Goal: Information Seeking & Learning: Learn about a topic

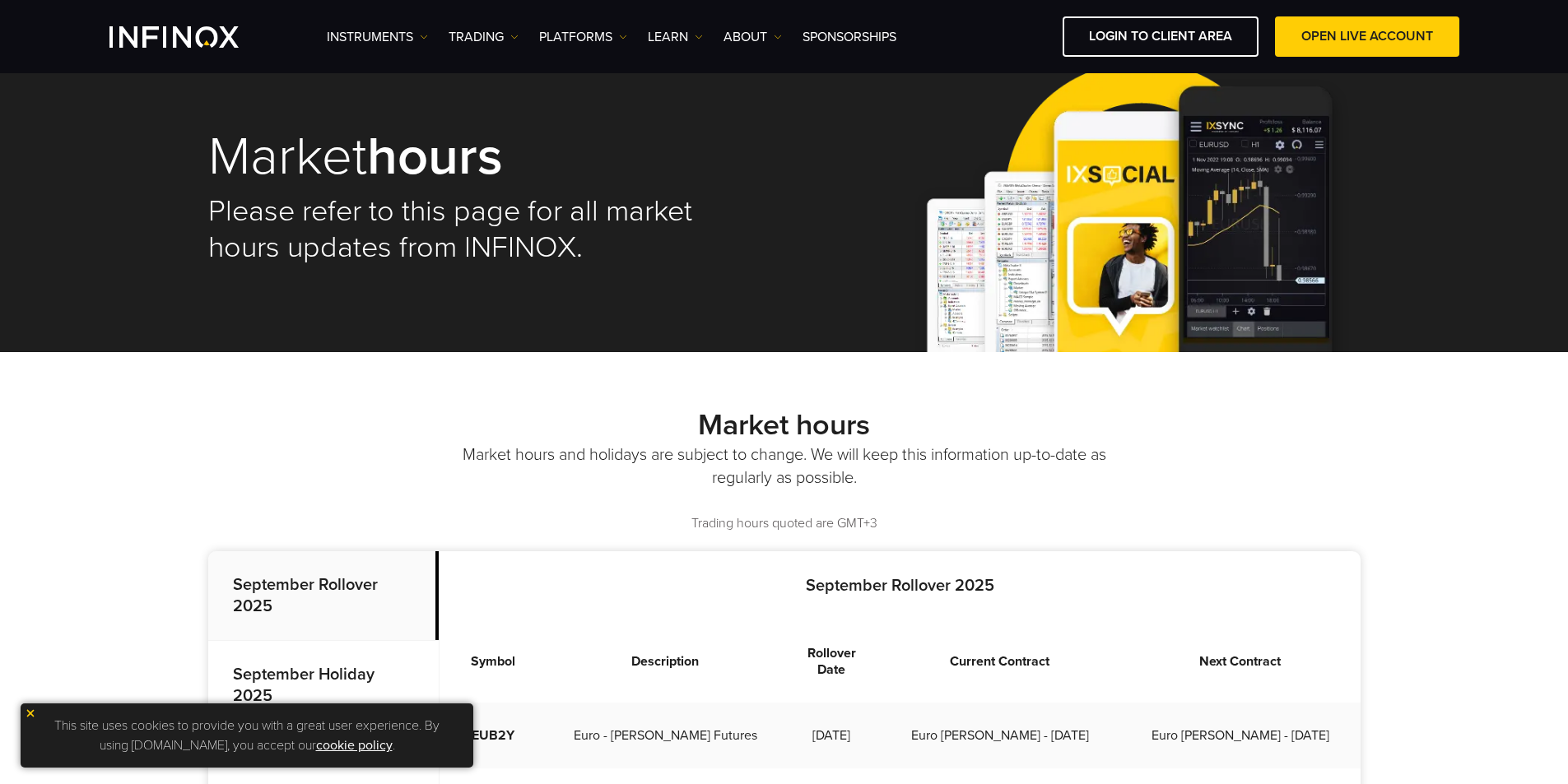
scroll to position [247, 0]
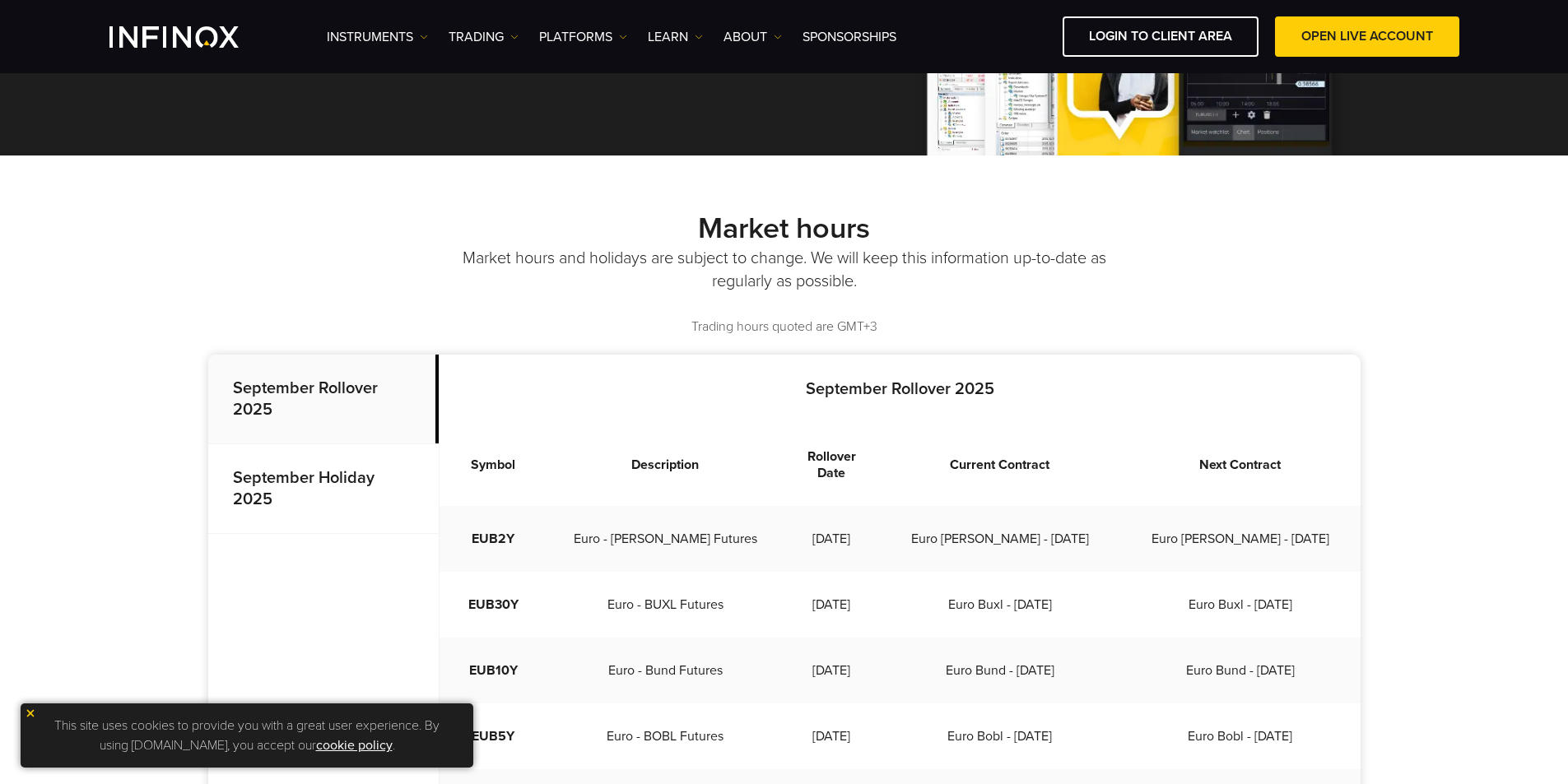
click at [293, 497] on p "September Holiday 2025" at bounding box center [323, 488] width 230 height 89
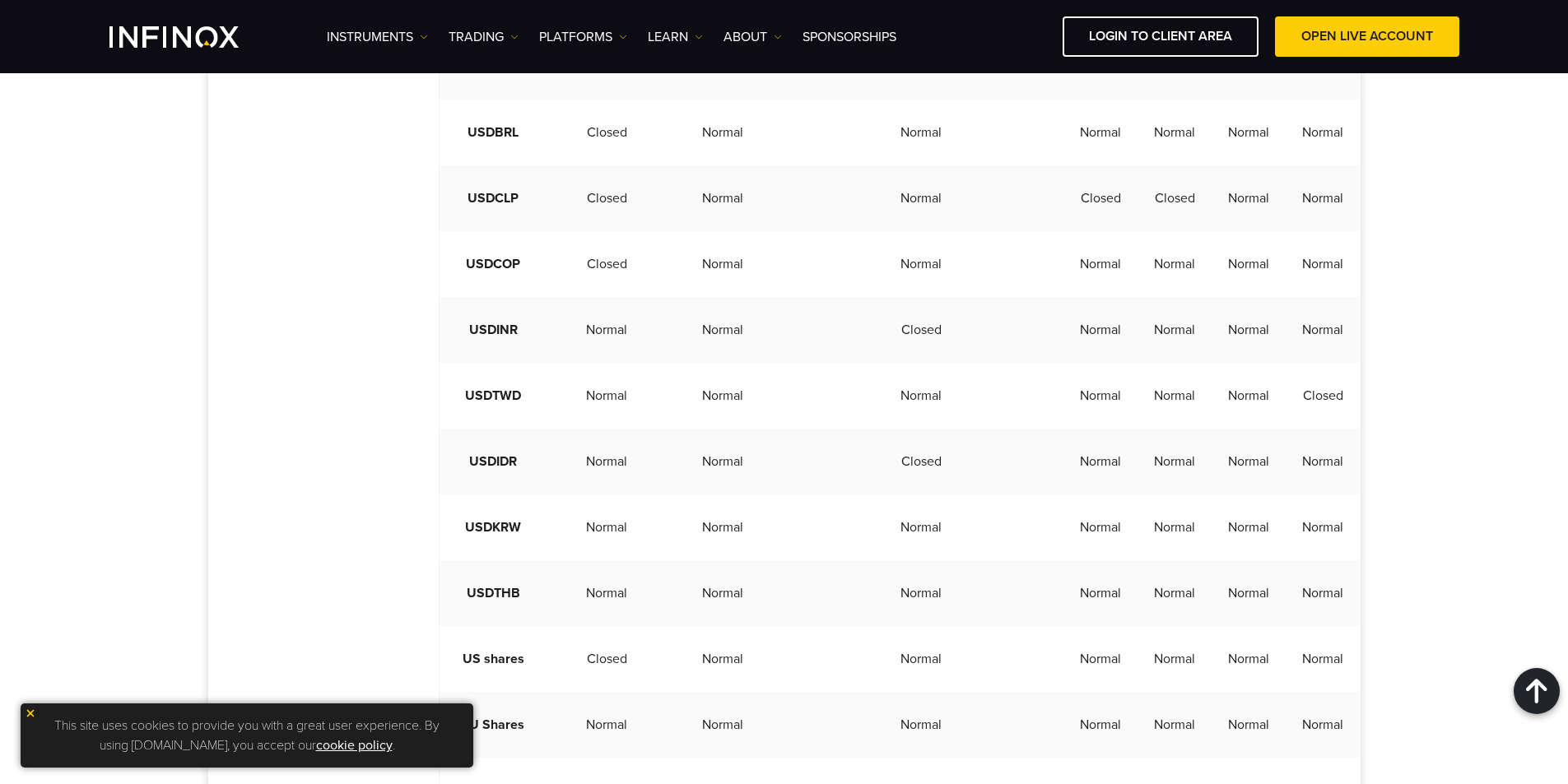
scroll to position [4114, 0]
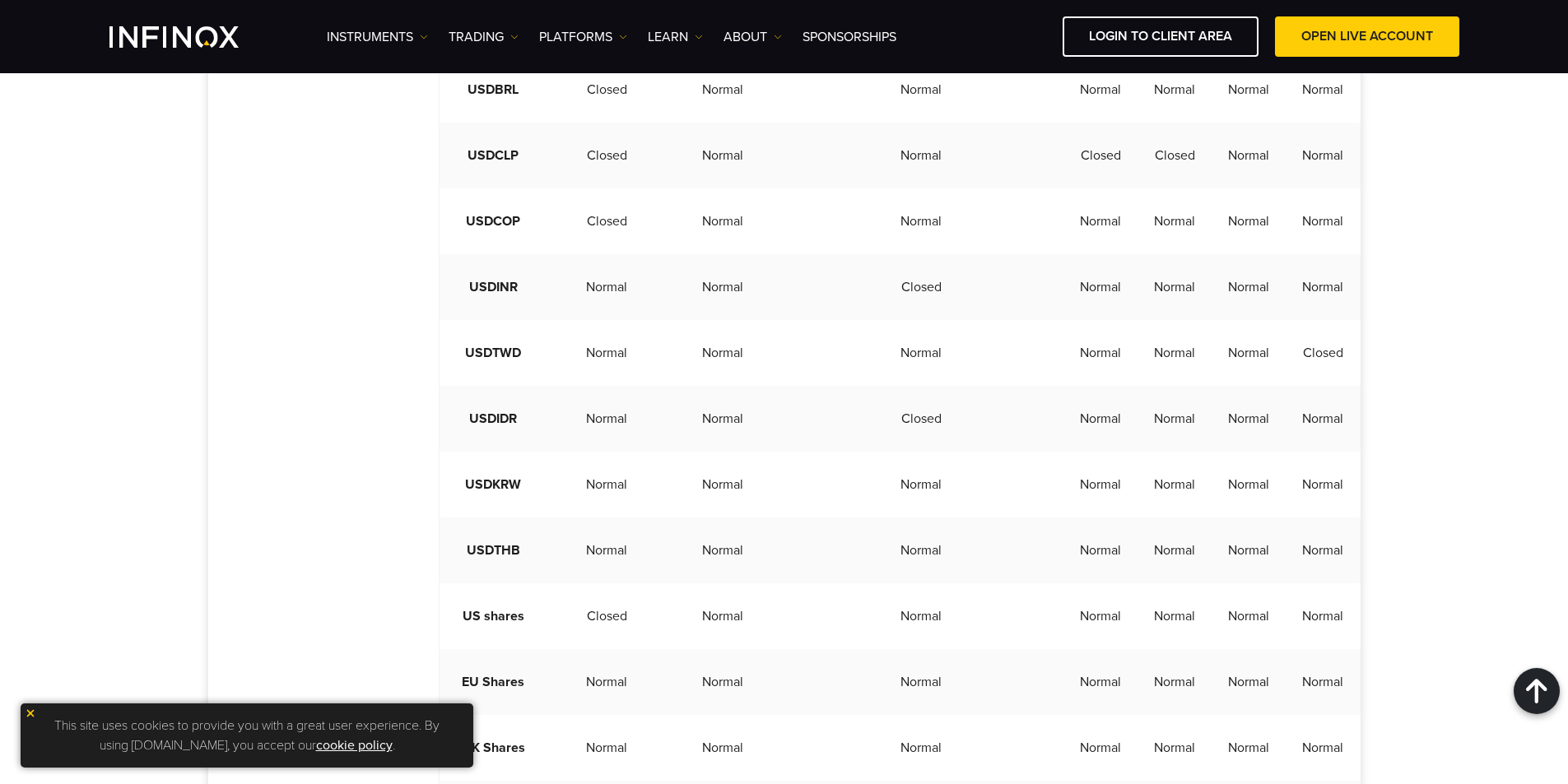
click at [657, 781] on td "Normal" at bounding box center [607, 747] width 120 height 66
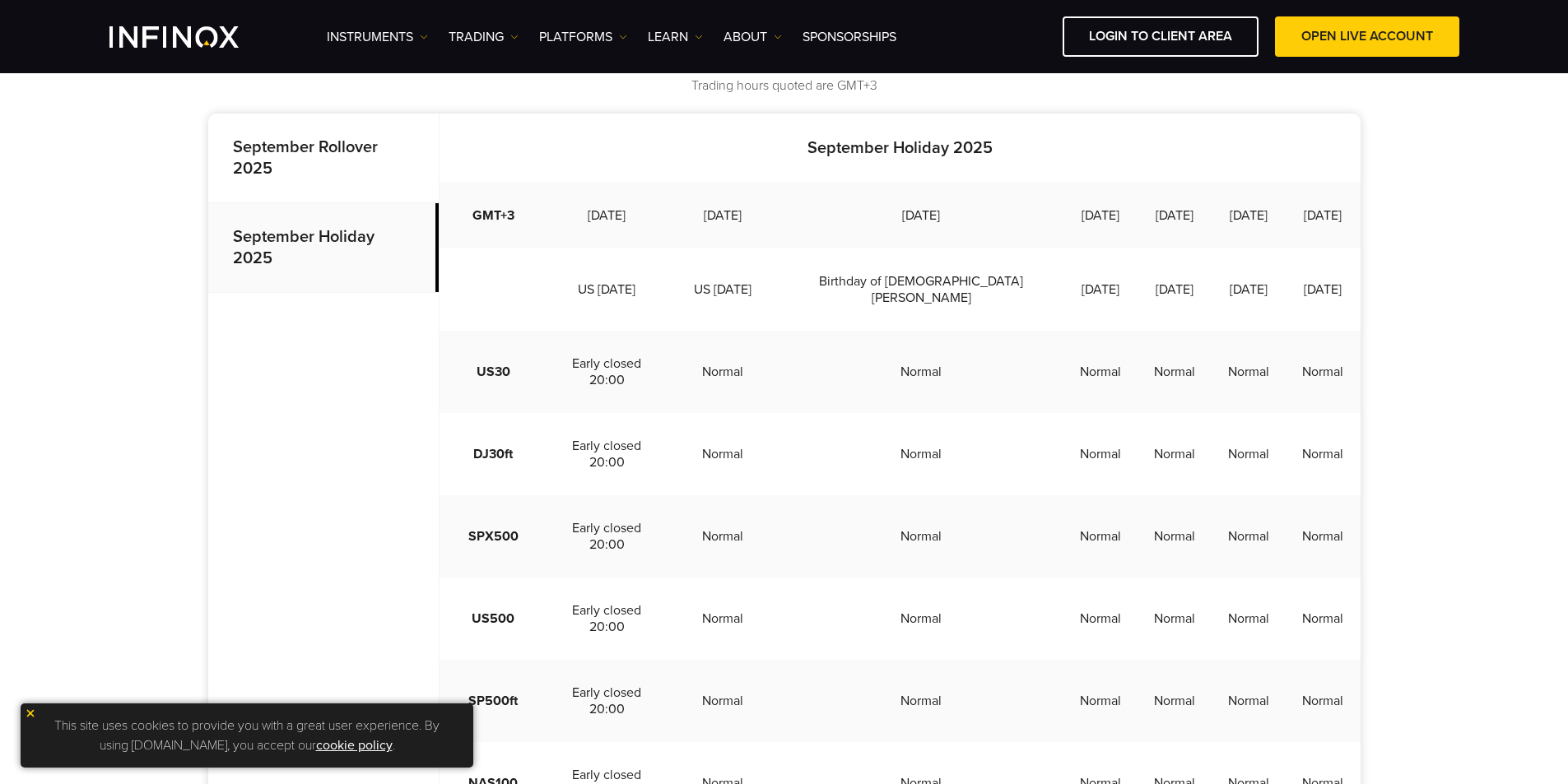
scroll to position [412, 0]
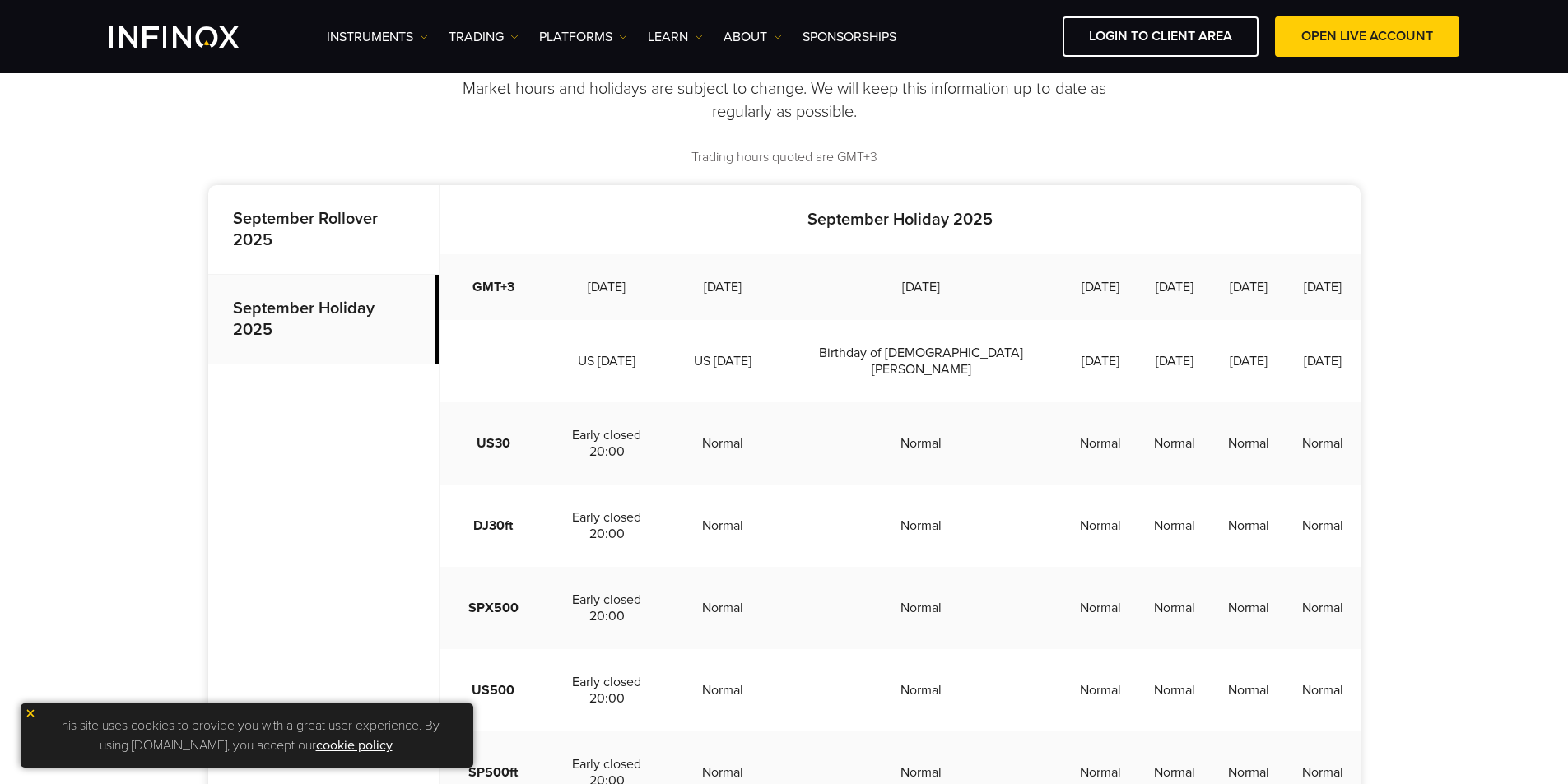
click at [287, 212] on strong "September Rollover 2025" at bounding box center [305, 229] width 145 height 41
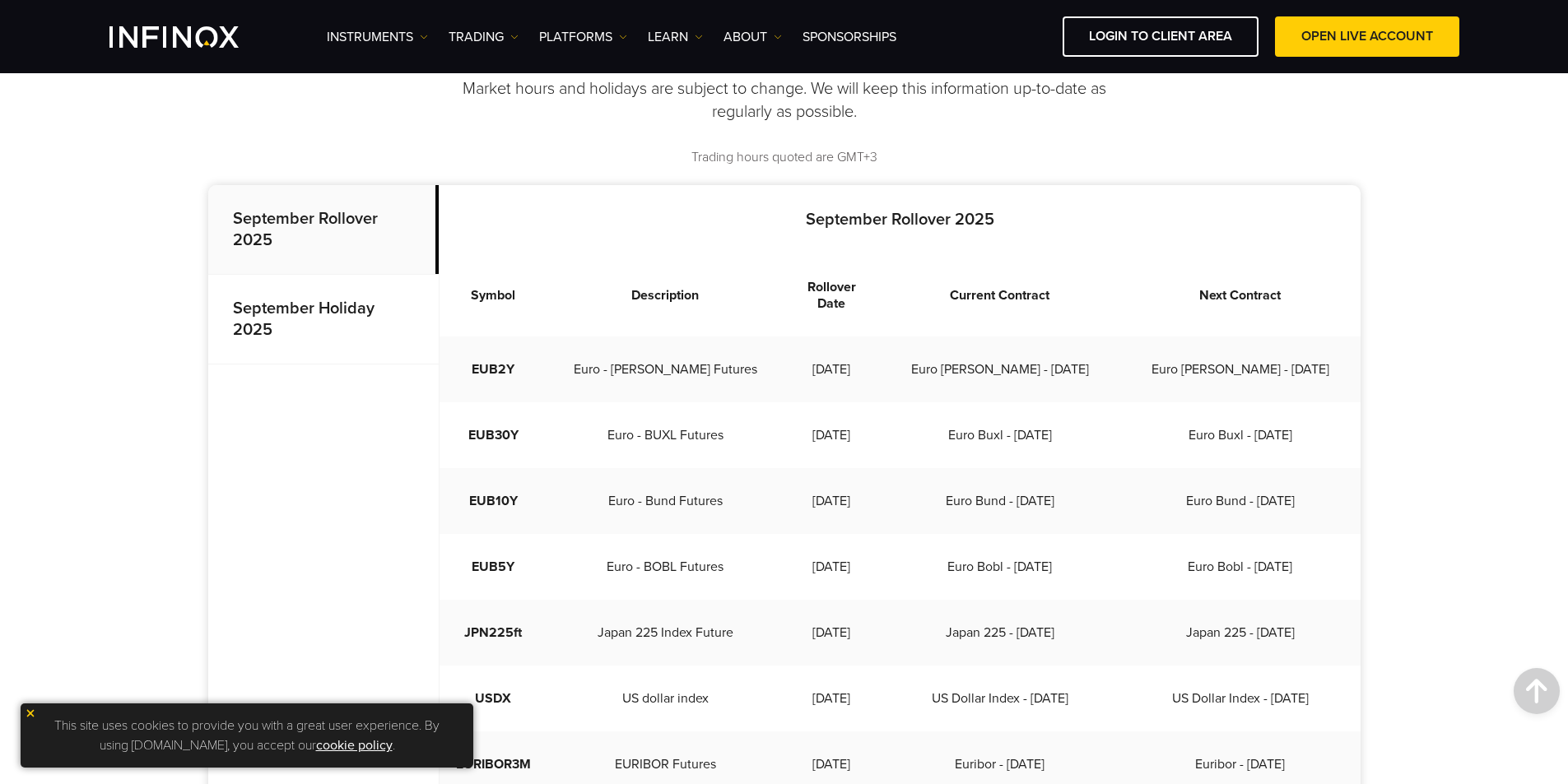
scroll to position [0, 0]
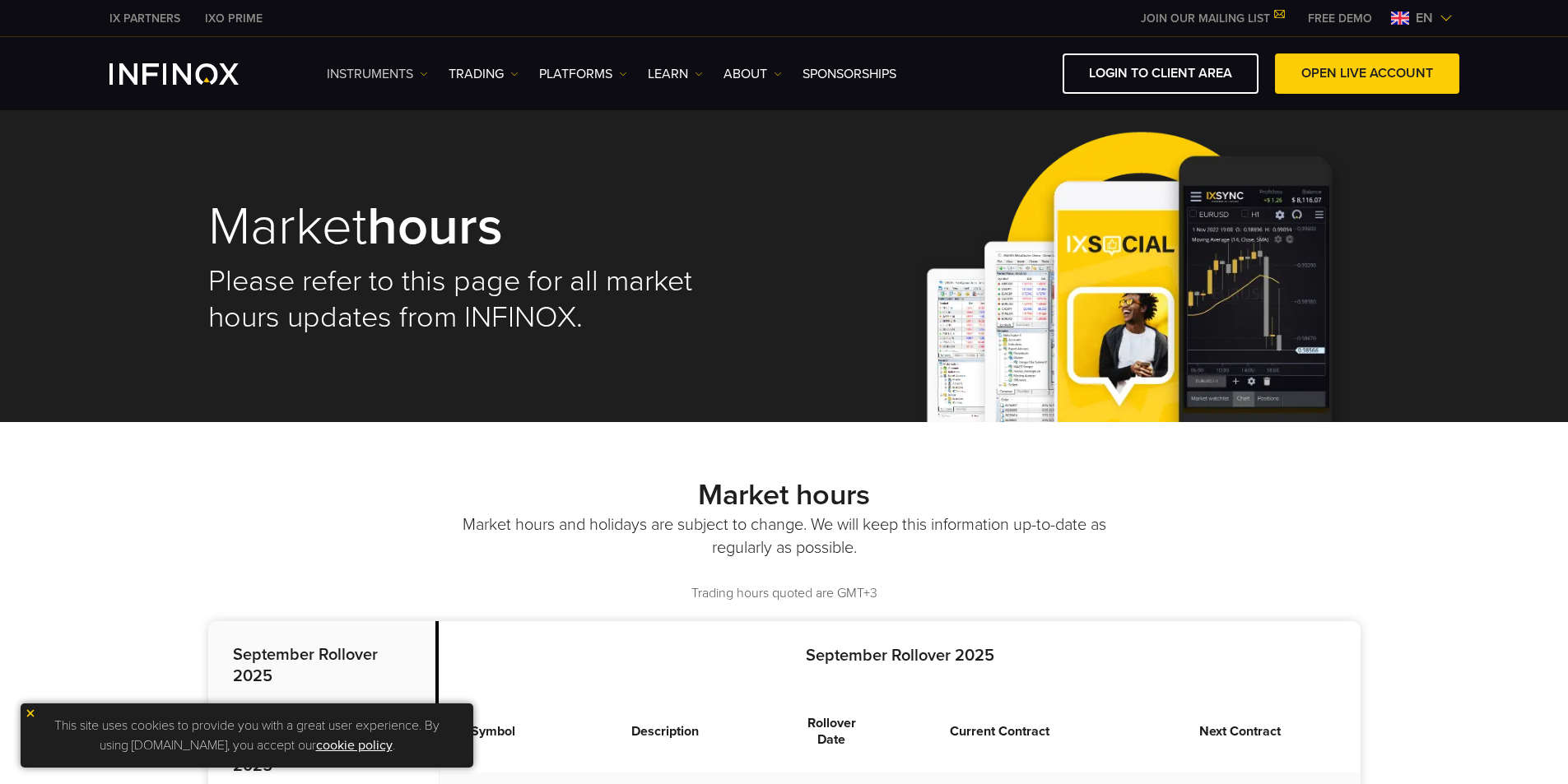
click at [425, 72] on img at bounding box center [424, 74] width 9 height 9
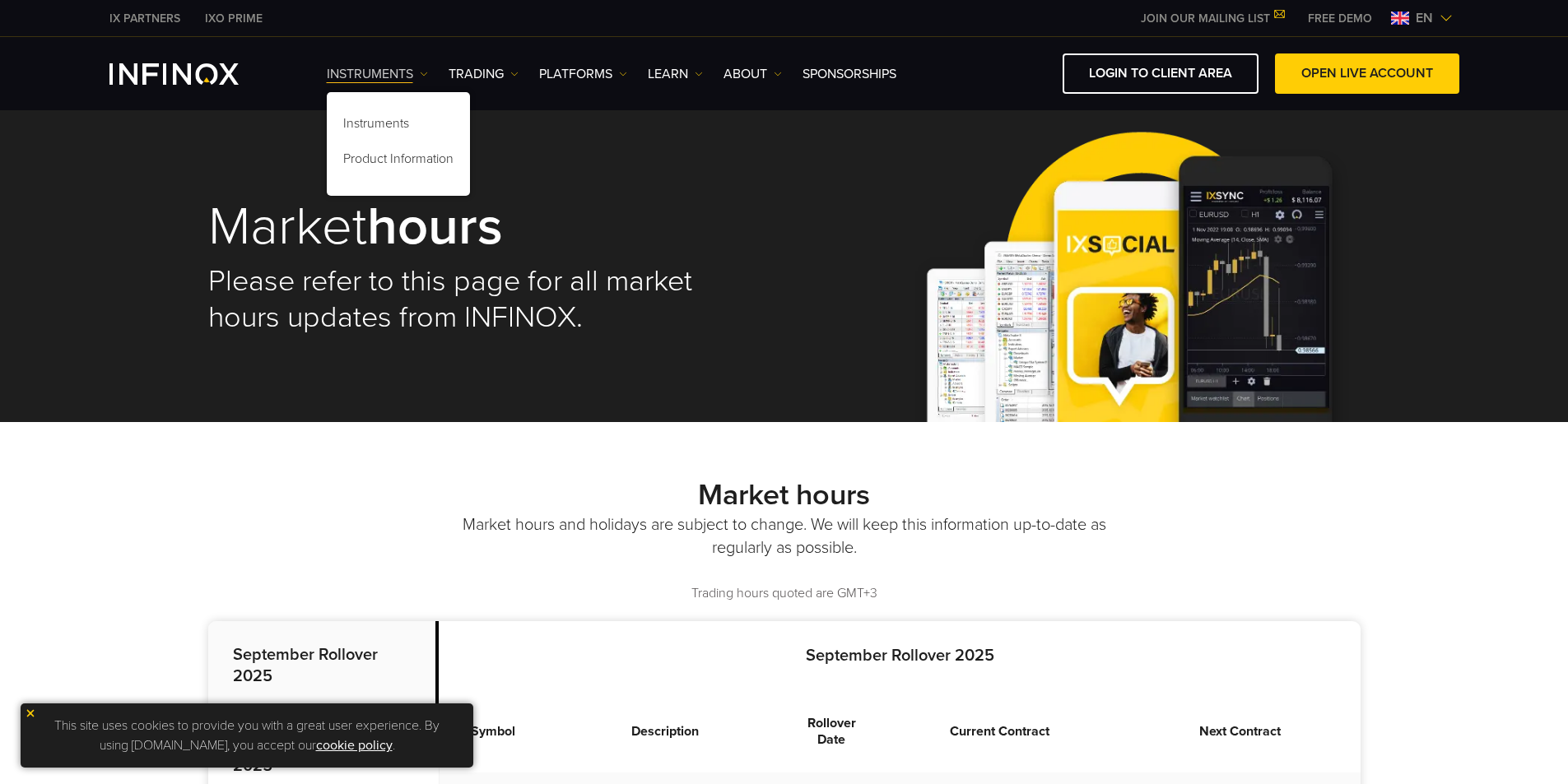
click at [425, 72] on img at bounding box center [424, 74] width 9 height 9
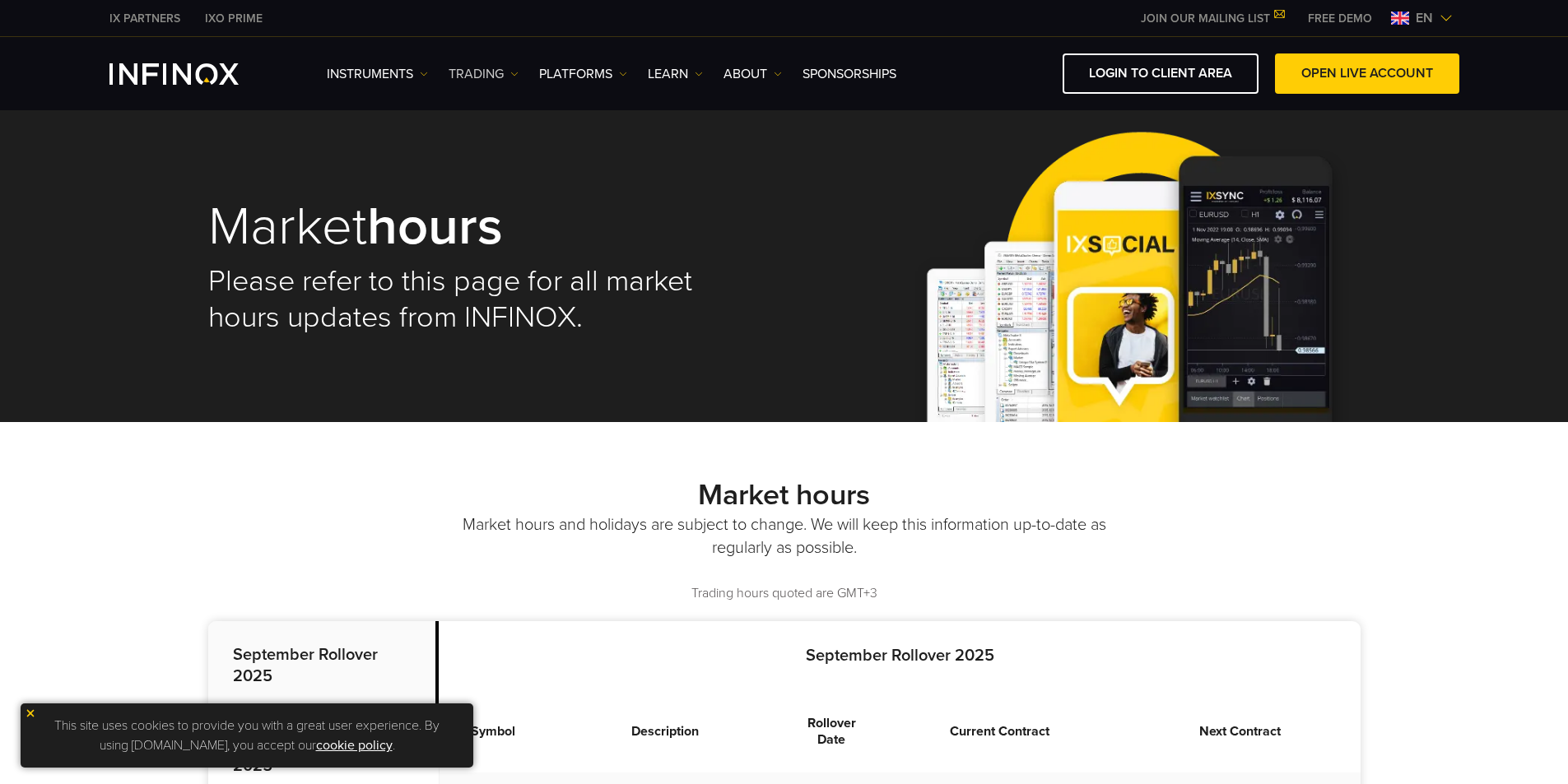
click at [518, 79] on link "TRADING" at bounding box center [483, 73] width 70 height 20
